Goal: Task Accomplishment & Management: Manage account settings

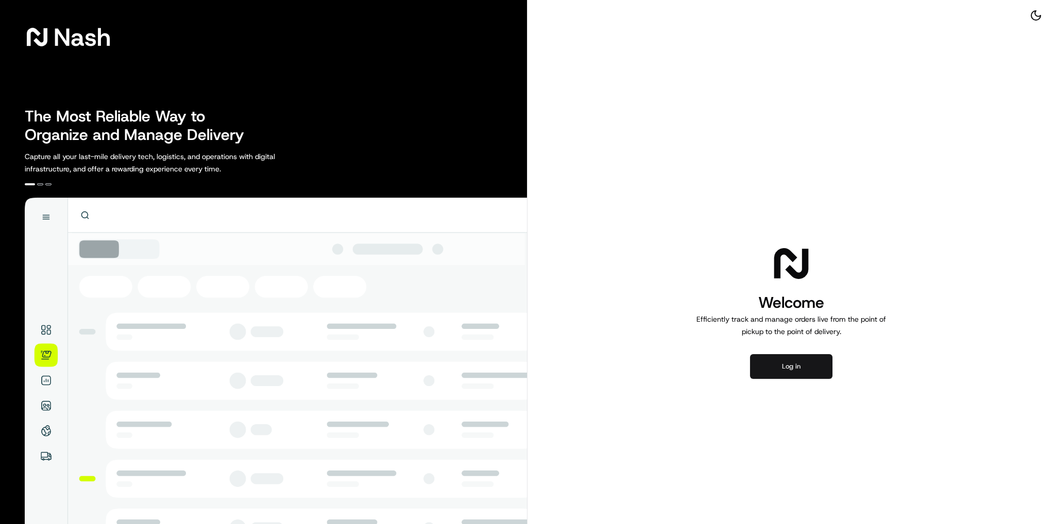
click at [779, 359] on button "Log in" at bounding box center [791, 366] width 82 height 25
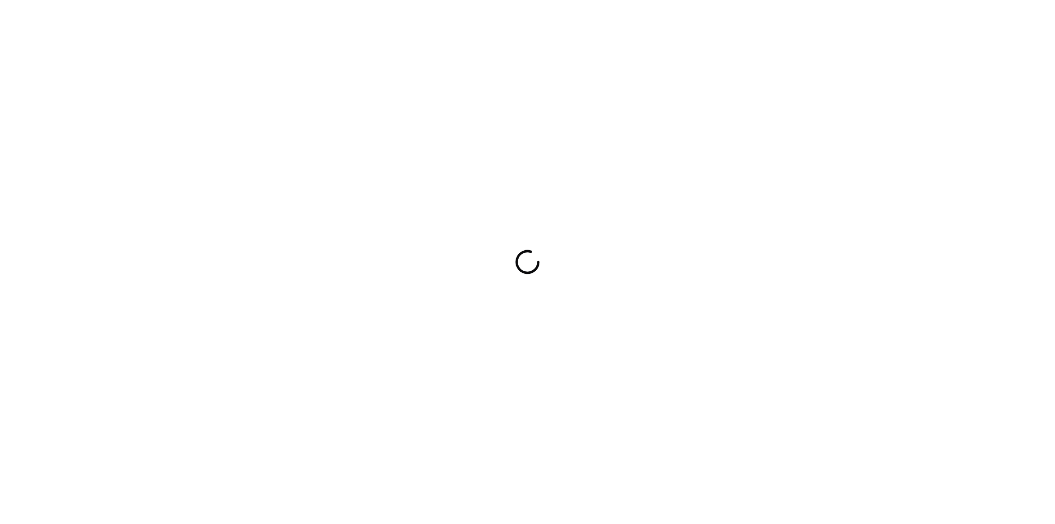
click at [532, 399] on div at bounding box center [527, 262] width 1055 height 524
